Goal: Task Accomplishment & Management: Complete application form

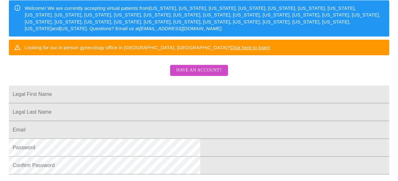
scroll to position [95, 0]
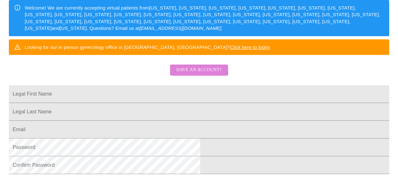
click at [176, 75] on button "Have an account?" at bounding box center [199, 69] width 58 height 11
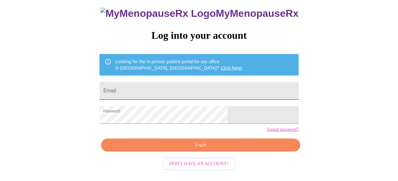
click at [179, 86] on input "Email" at bounding box center [198, 91] width 199 height 18
type input "[EMAIL_ADDRESS][DOMAIN_NAME]"
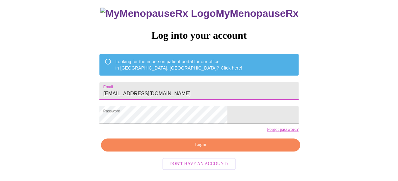
click at [181, 149] on span "Login" at bounding box center [200, 145] width 184 height 8
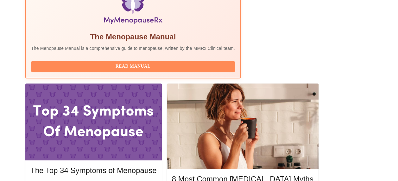
scroll to position [265, 0]
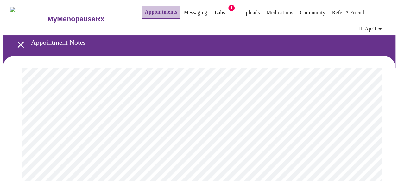
click at [155, 9] on link "Appointments" at bounding box center [161, 12] width 32 height 9
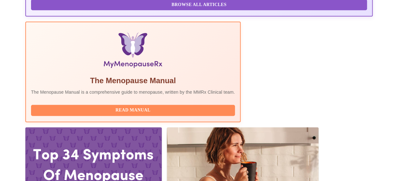
scroll to position [222, 0]
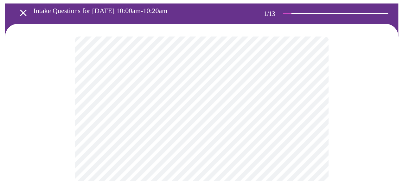
scroll to position [63, 0]
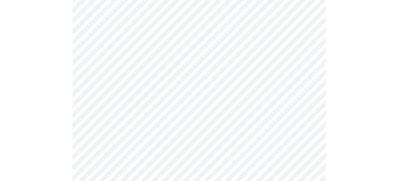
scroll to position [127, 0]
click at [114, 64] on body "MyMenopauseRx Appointments Messaging Labs 1 Uploads Medications Community Refer…" at bounding box center [199, 167] width 393 height 583
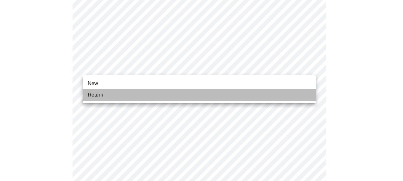
click at [115, 92] on li "Return" at bounding box center [199, 94] width 233 height 11
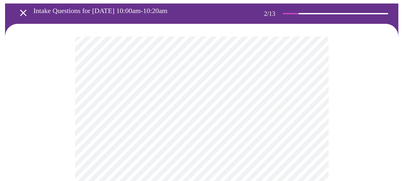
scroll to position [63, 0]
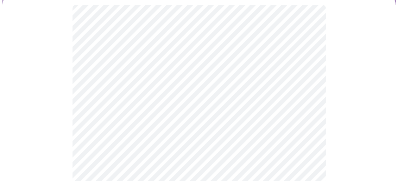
click at [247, 75] on body "MyMenopauseRx Appointments Messaging Labs 1 Uploads Medications Community Refer…" at bounding box center [199, 133] width 393 height 389
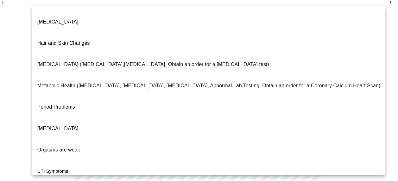
scroll to position [148, 0]
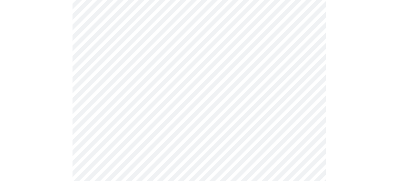
scroll to position [127, 0]
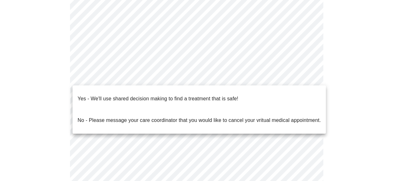
click at [201, 70] on body "MyMenopauseRx Appointments Messaging Labs 1 Uploads Medications Community Refer…" at bounding box center [199, 69] width 393 height 386
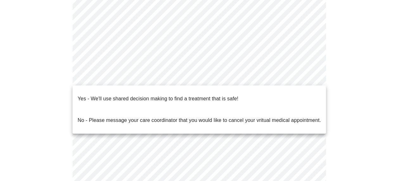
click at [177, 95] on p "Yes - We'll use shared decision making to find a treatment that is safe!" at bounding box center [158, 99] width 161 height 8
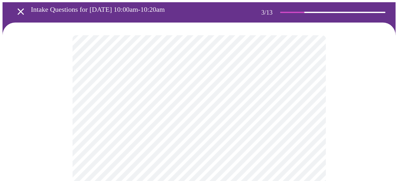
scroll to position [63, 0]
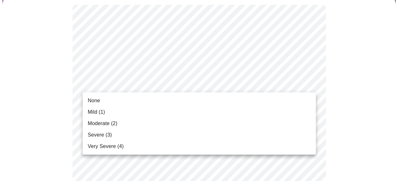
click at [180, 99] on li "None" at bounding box center [199, 100] width 233 height 11
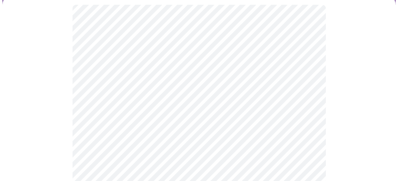
scroll to position [95, 0]
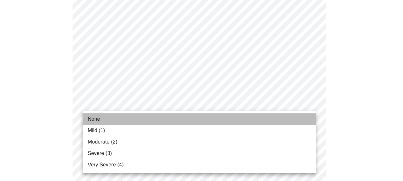
click at [167, 116] on li "None" at bounding box center [199, 118] width 233 height 11
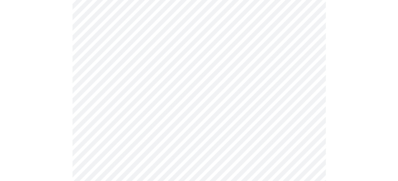
scroll to position [158, 0]
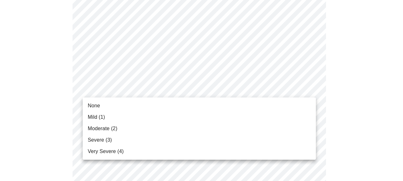
click at [148, 105] on li "None" at bounding box center [199, 105] width 233 height 11
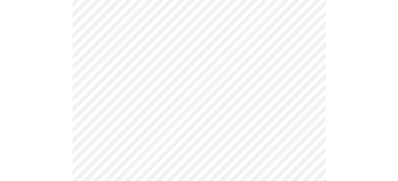
scroll to position [222, 0]
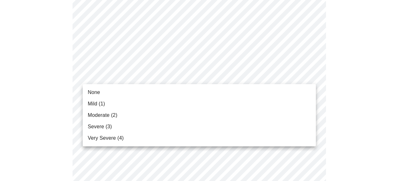
click at [128, 90] on li "None" at bounding box center [199, 91] width 233 height 11
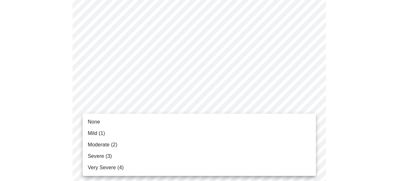
click at [131, 129] on li "Mild (1)" at bounding box center [199, 132] width 233 height 11
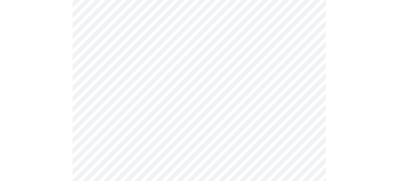
scroll to position [317, 0]
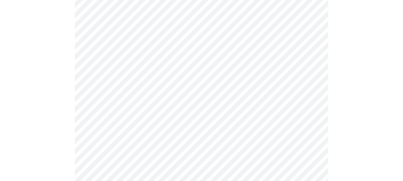
click at [119, 68] on body "MyMenopauseRx Appointments Messaging Labs 1 Uploads Medications Community Refer…" at bounding box center [202, 89] width 398 height 807
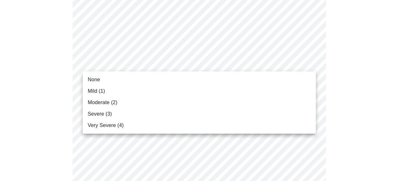
click at [118, 87] on li "Mild (1)" at bounding box center [199, 90] width 233 height 11
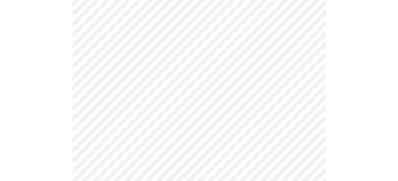
scroll to position [380, 0]
click at [138, 50] on body "MyMenopauseRx Appointments Messaging Labs 1 Uploads Medications Community Refer…" at bounding box center [199, 21] width 393 height 798
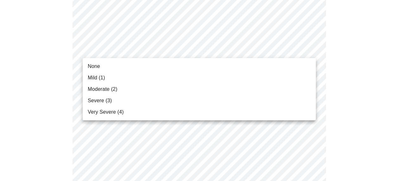
click at [129, 67] on li "None" at bounding box center [199, 66] width 233 height 11
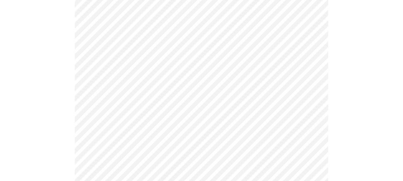
click at [139, 101] on body "MyMenopauseRx Appointments Messaging Labs 1 Uploads Medications Community Refer…" at bounding box center [202, 17] width 398 height 790
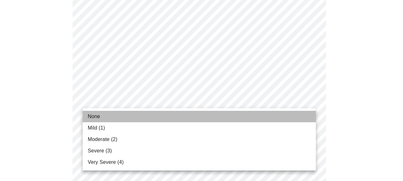
click at [131, 117] on li "None" at bounding box center [199, 116] width 233 height 11
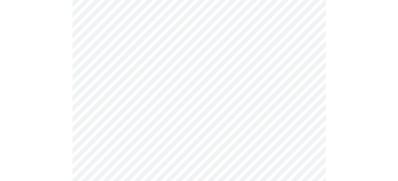
scroll to position [475, 0]
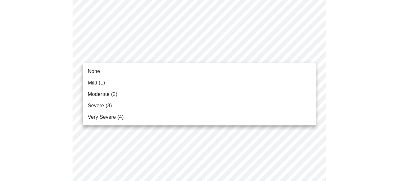
click at [133, 69] on li "None" at bounding box center [199, 71] width 233 height 11
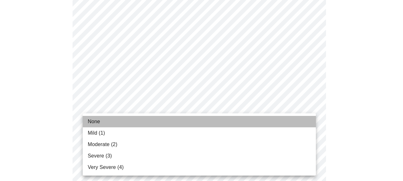
click at [132, 120] on li "None" at bounding box center [199, 121] width 233 height 11
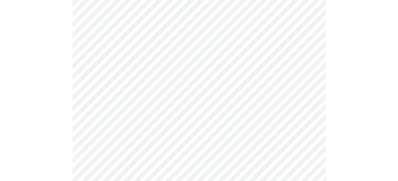
scroll to position [539, 0]
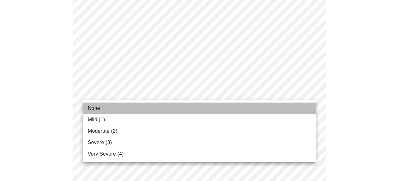
click at [131, 106] on li "None" at bounding box center [199, 107] width 233 height 11
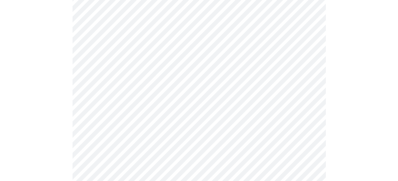
scroll to position [317, 0]
click at [130, 80] on body "MyMenopauseRx Appointments Messaging Labs 1 Uploads Medications Community Refer…" at bounding box center [199, 2] width 393 height 633
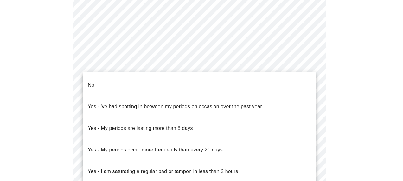
click at [128, 81] on li "No" at bounding box center [199, 85] width 233 height 22
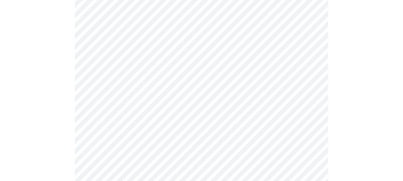
click at [131, 121] on body "MyMenopauseRx Appointments Messaging Labs 1 Uploads Medications Community Refer…" at bounding box center [202, 1] width 398 height 630
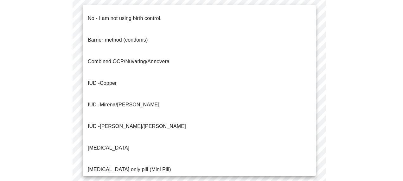
click at [137, 58] on p "Combined OCP/Nuvaring/Annovera" at bounding box center [129, 62] width 82 height 8
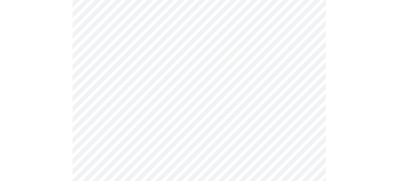
scroll to position [412, 0]
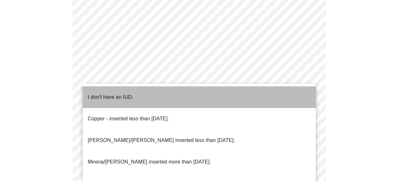
click at [118, 93] on p "I don't have an IUD." at bounding box center [111, 97] width 46 height 8
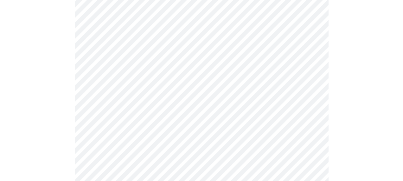
scroll to position [441, 0]
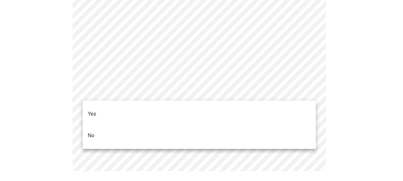
click at [120, 106] on li "Yes" at bounding box center [199, 114] width 233 height 22
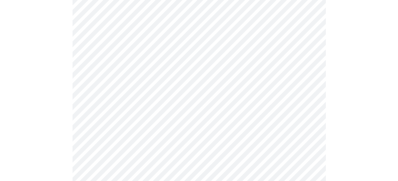
scroll to position [1711, 0]
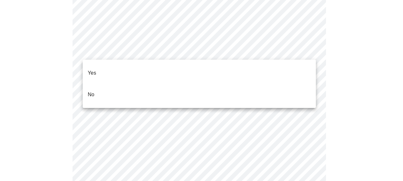
click at [209, 84] on li "No" at bounding box center [199, 95] width 233 height 22
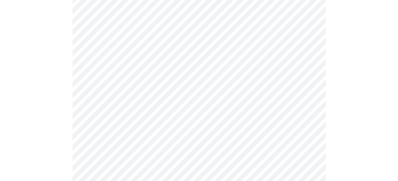
scroll to position [1743, 0]
